Goal: Check status: Check status

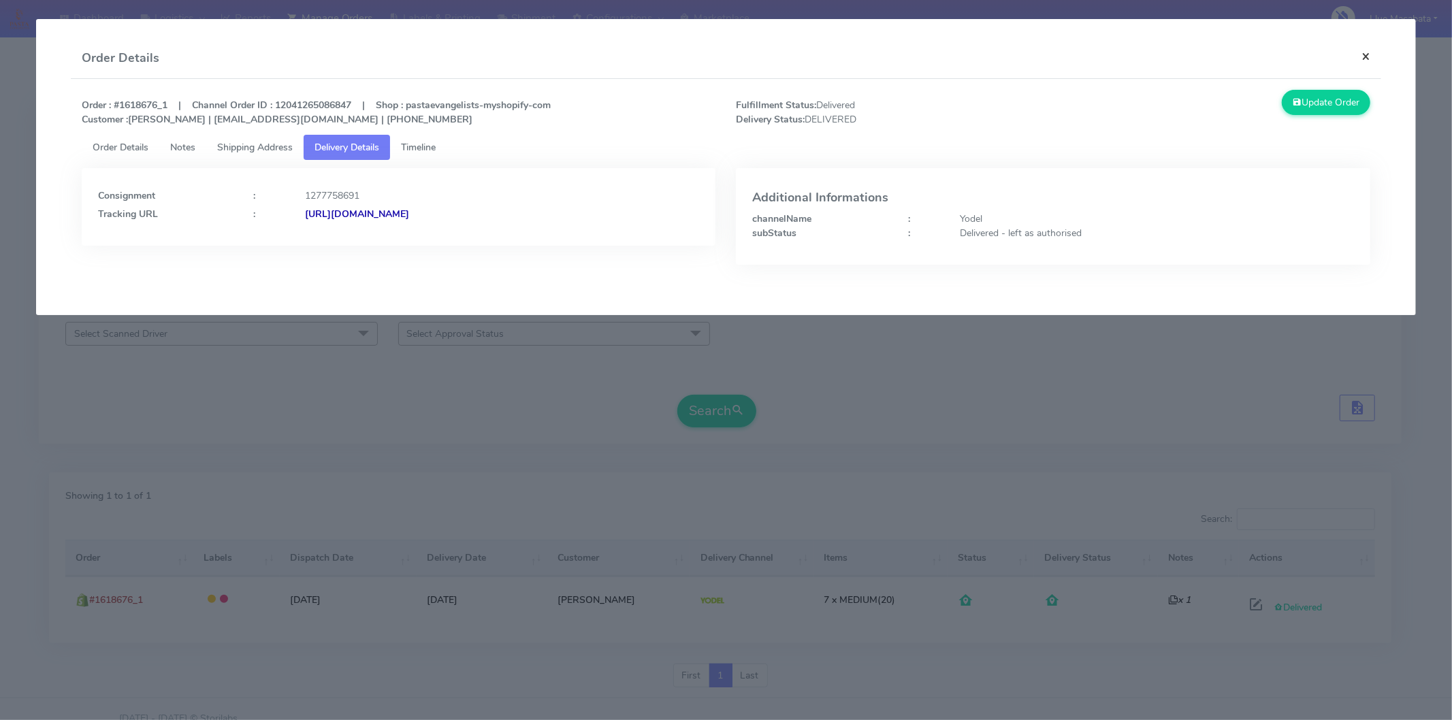
click at [1366, 52] on button "×" at bounding box center [1365, 56] width 31 height 36
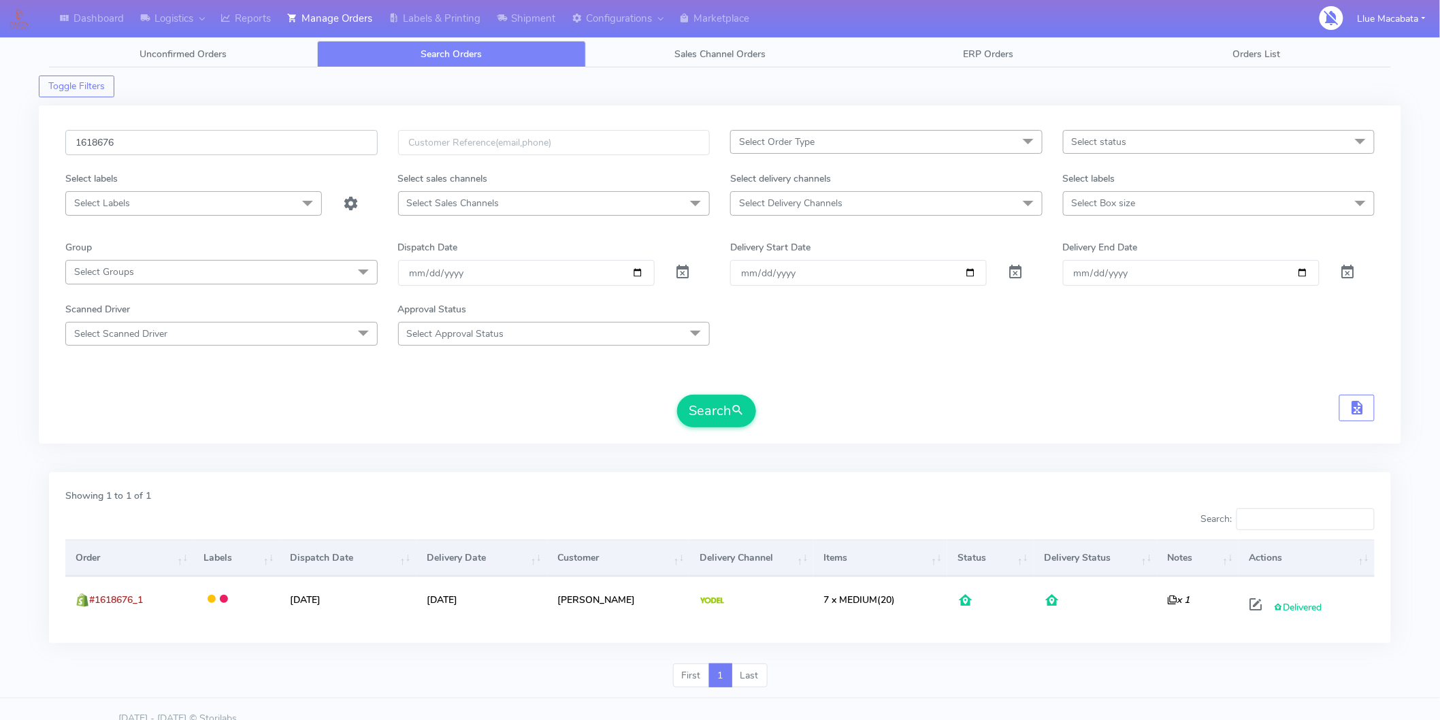
click at [131, 145] on input "1618676" at bounding box center [221, 142] width 312 height 25
paste input "9351"
type input "1619351"
click at [719, 410] on button "Search" at bounding box center [716, 411] width 79 height 33
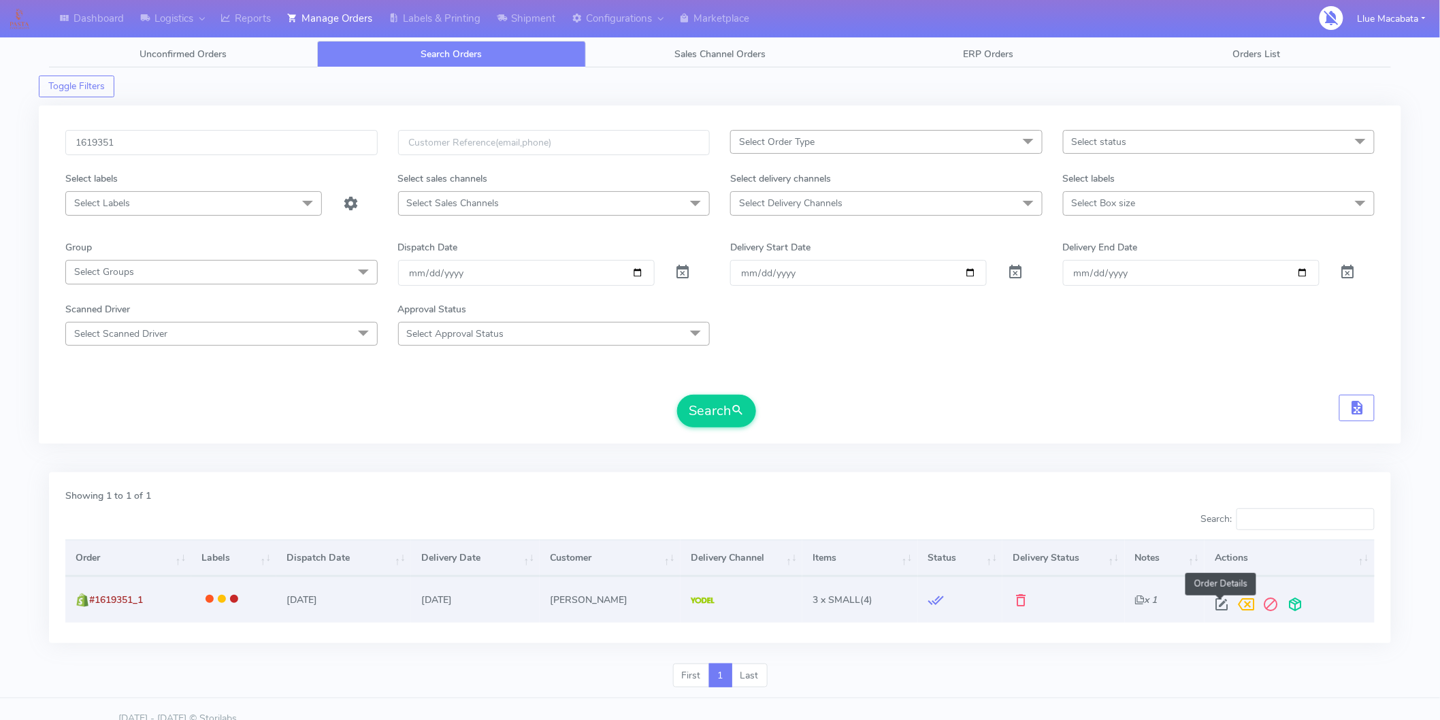
click at [1223, 604] on span at bounding box center [1221, 607] width 25 height 13
select select "5"
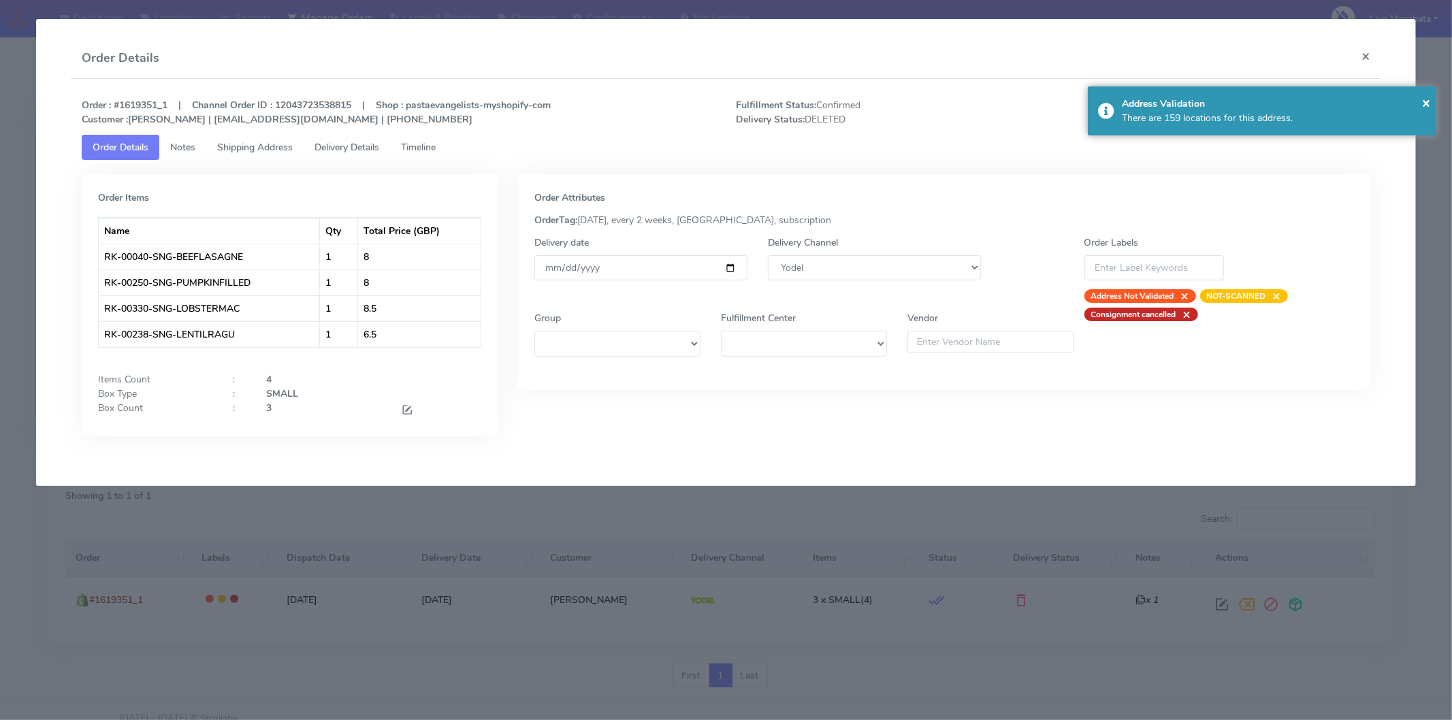
drag, startPoint x: 417, startPoint y: 133, endPoint x: 417, endPoint y: 148, distance: 15.0
click at [418, 134] on div "Order : #1619351_1 | Channel Order ID : 12043723538815 | Shop : pastaevangelist…" at bounding box center [726, 273] width 1310 height 388
click at [417, 148] on span "Timeline" at bounding box center [418, 147] width 35 height 13
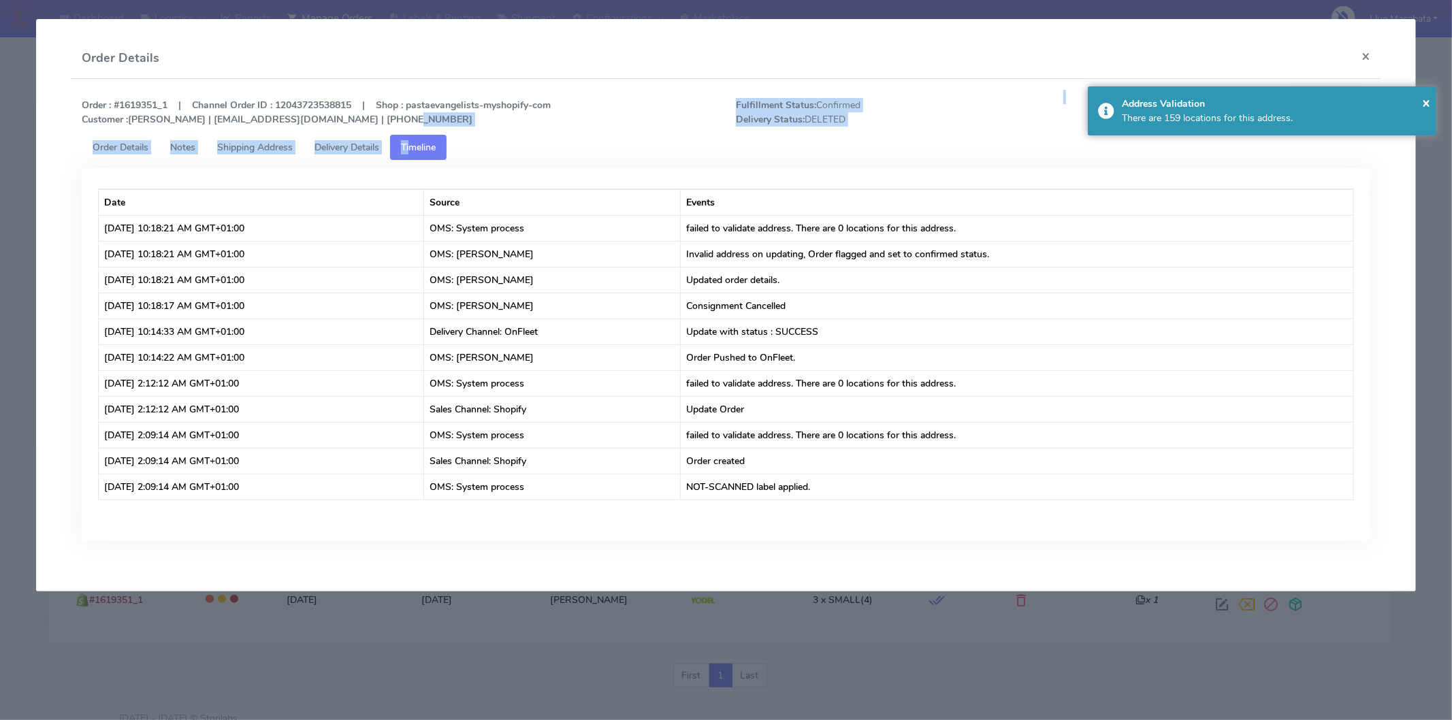
click at [363, 141] on span "Delivery Details" at bounding box center [346, 147] width 65 height 13
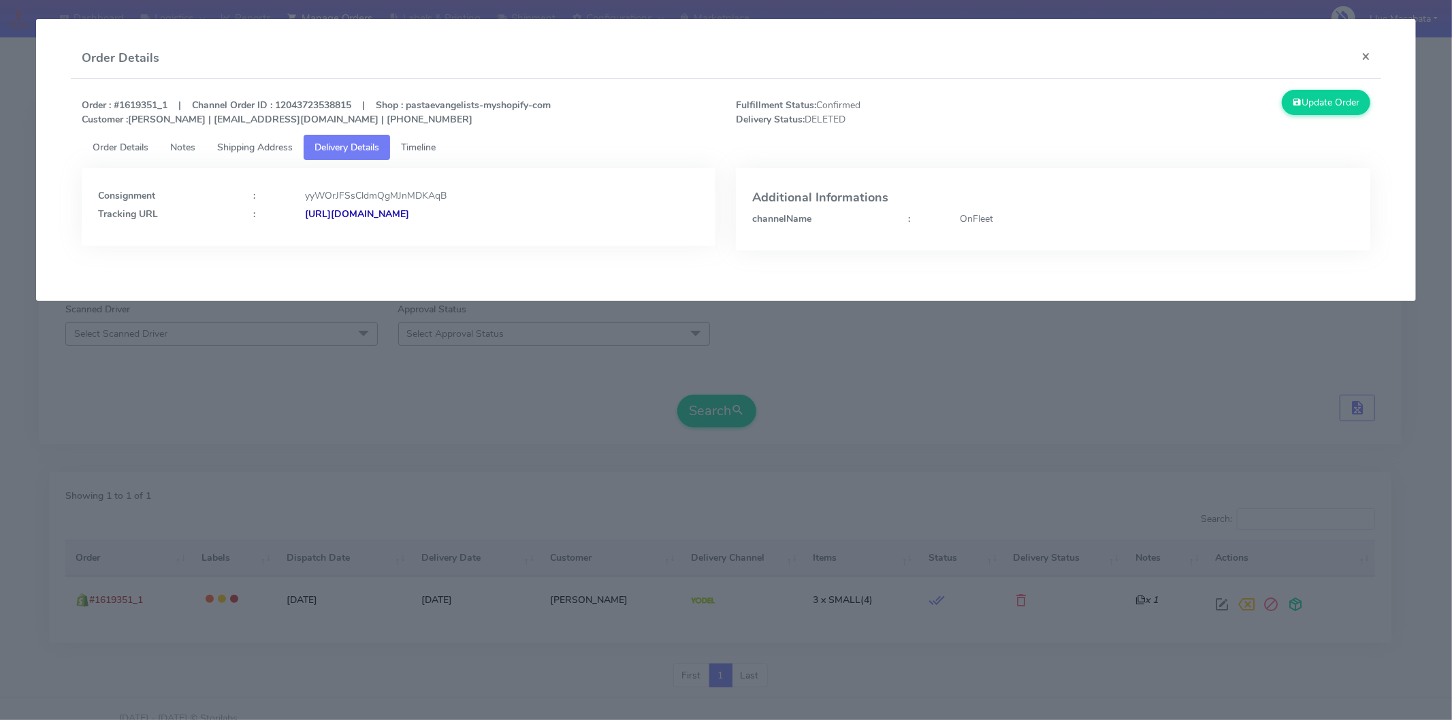
drag, startPoint x: 484, startPoint y: 148, endPoint x: 470, endPoint y: 148, distance: 14.3
click at [481, 148] on ul "Order Details Notes Shipping Address Delivery Details Timeline" at bounding box center [726, 147] width 1288 height 25
click at [432, 147] on span "Timeline" at bounding box center [418, 147] width 35 height 13
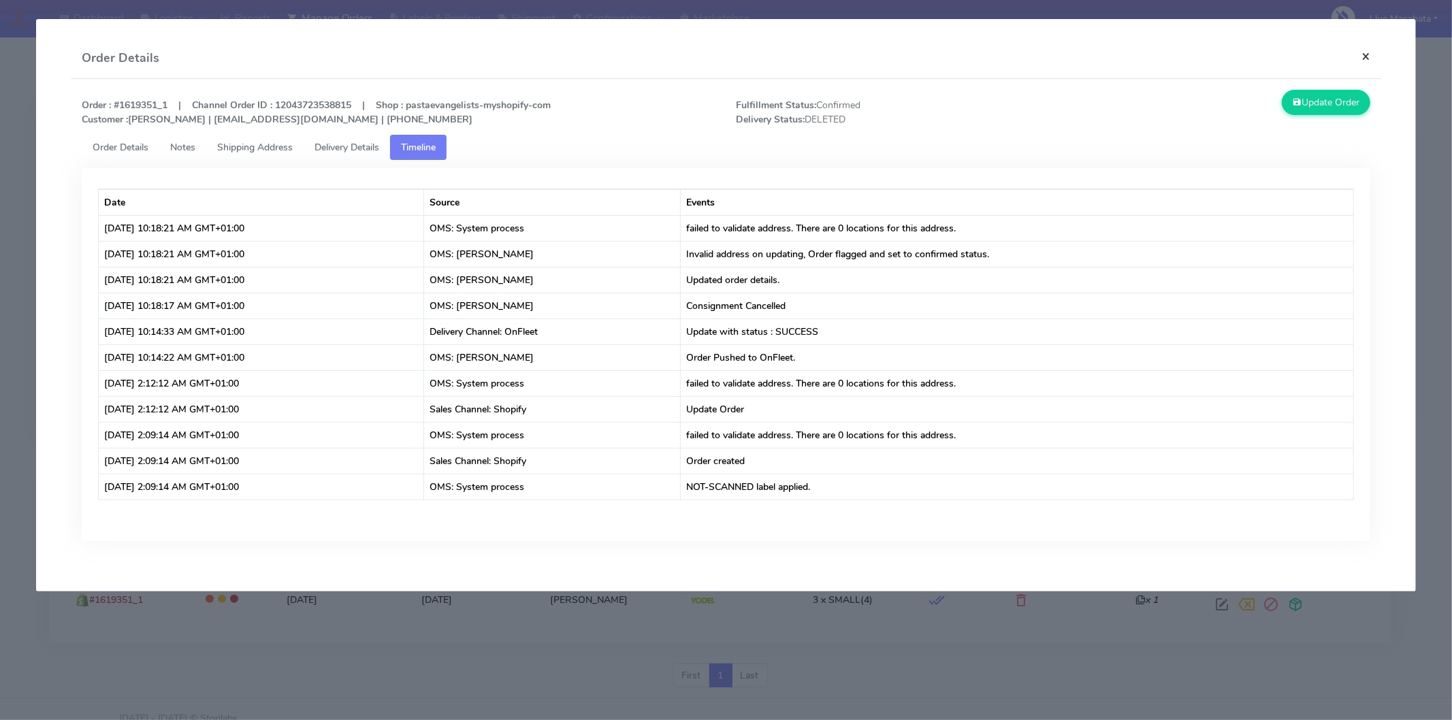
click at [1366, 56] on button "×" at bounding box center [1365, 56] width 31 height 36
